Goal: Task Accomplishment & Management: Manage account settings

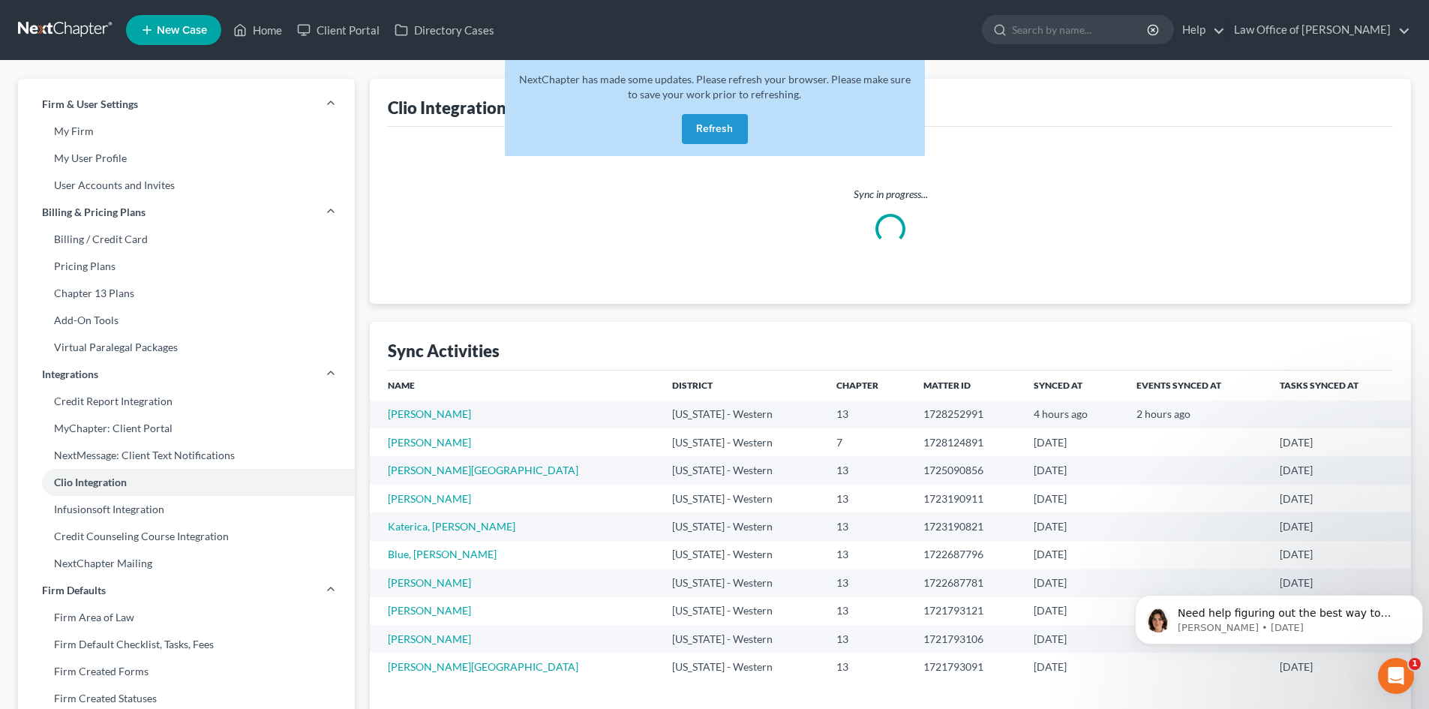
click at [714, 122] on button "Refresh" at bounding box center [715, 129] width 66 height 30
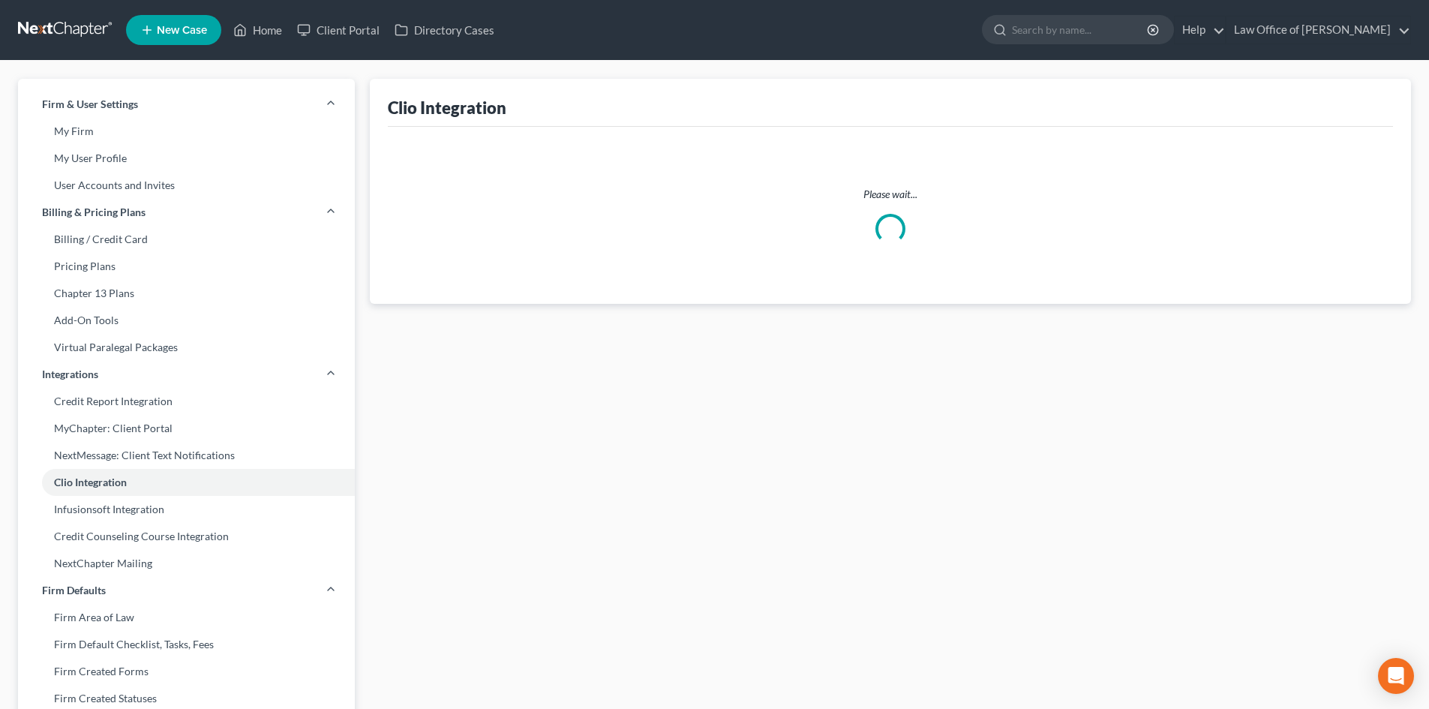
select select "0"
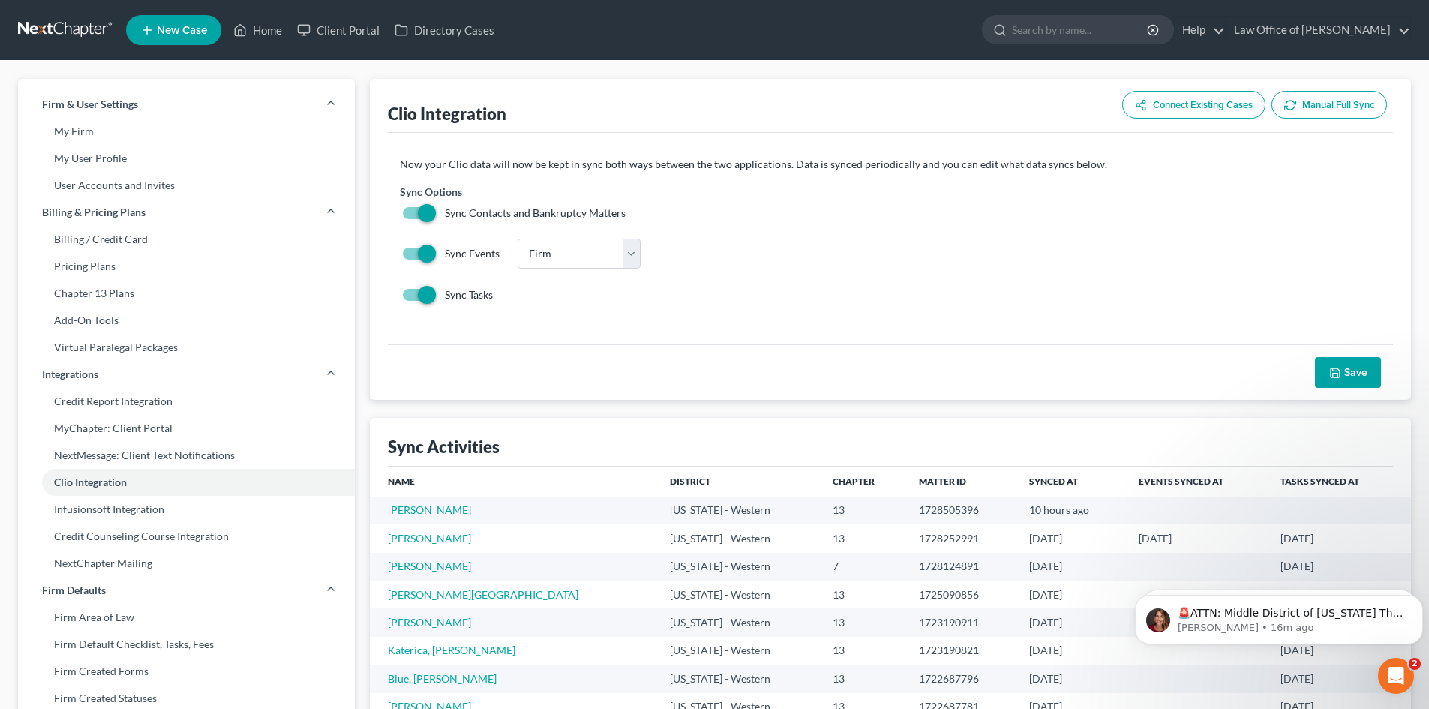
click at [1171, 99] on button "Connect Existing Cases" at bounding box center [1194, 105] width 143 height 28
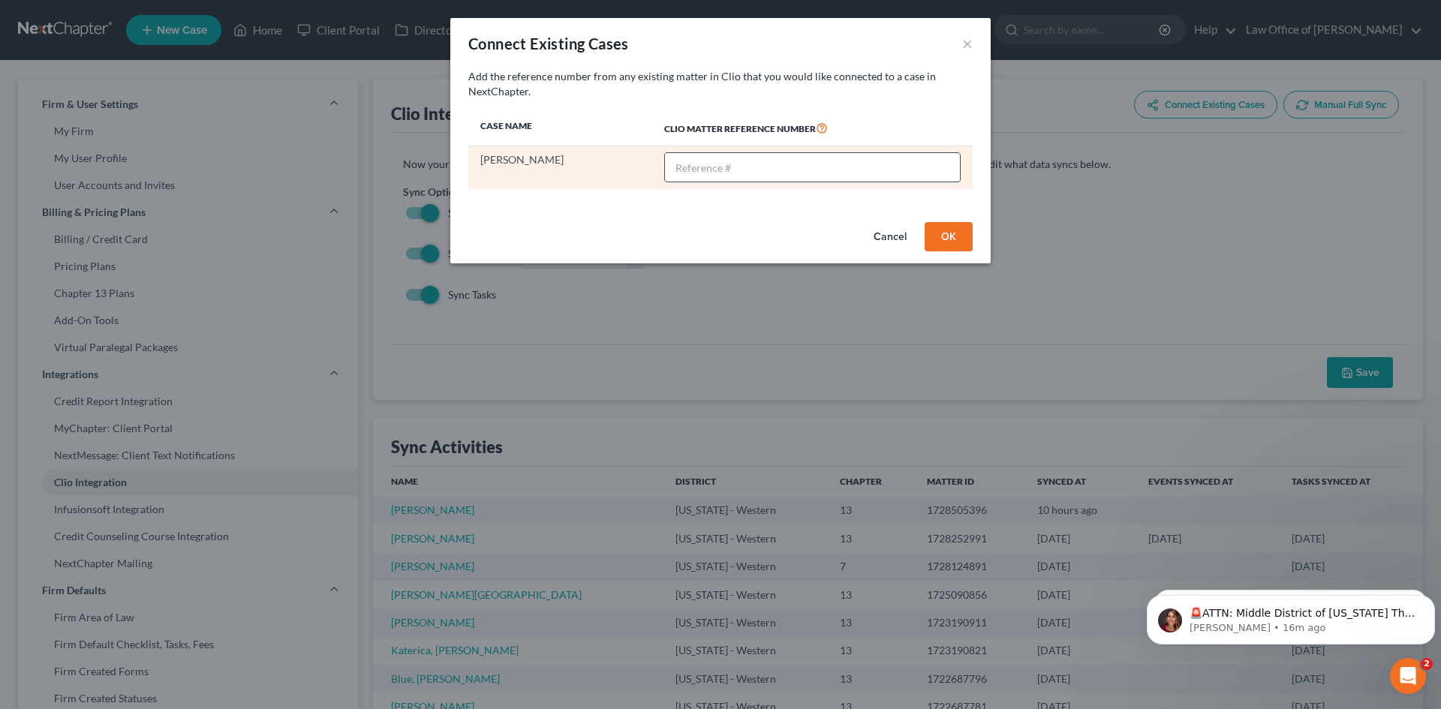
paste input "02867-Horn"
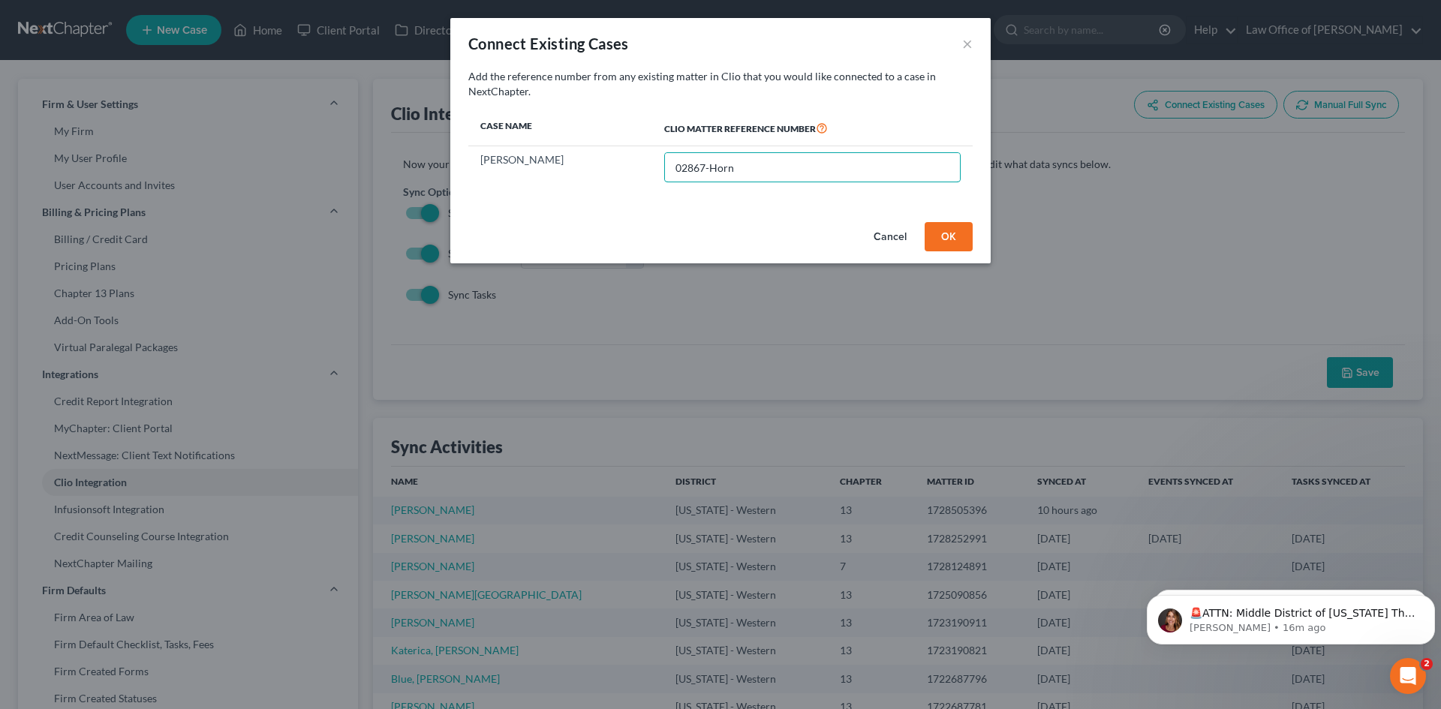
type input "02867-Horn"
click at [958, 246] on button "OK" at bounding box center [948, 237] width 48 height 30
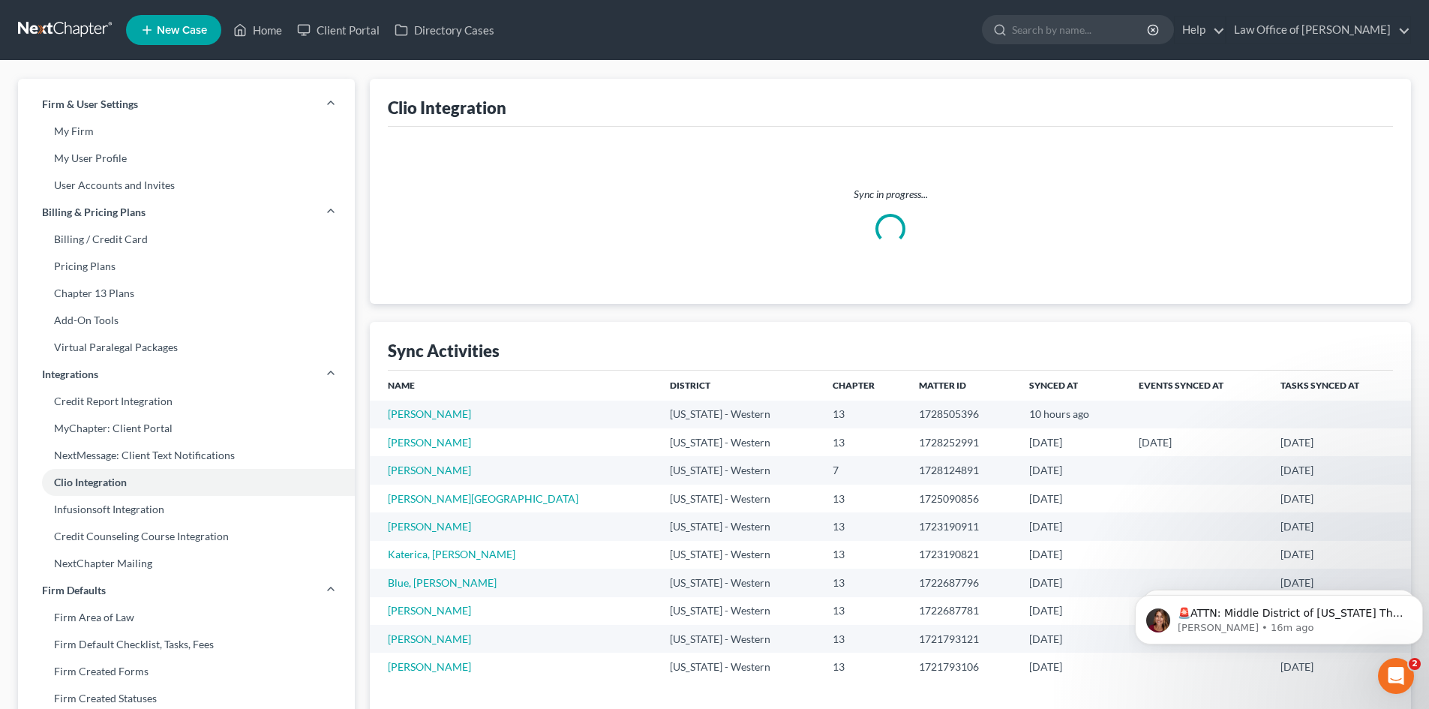
select select "0"
